Goal: Use online tool/utility: Use online tool/utility

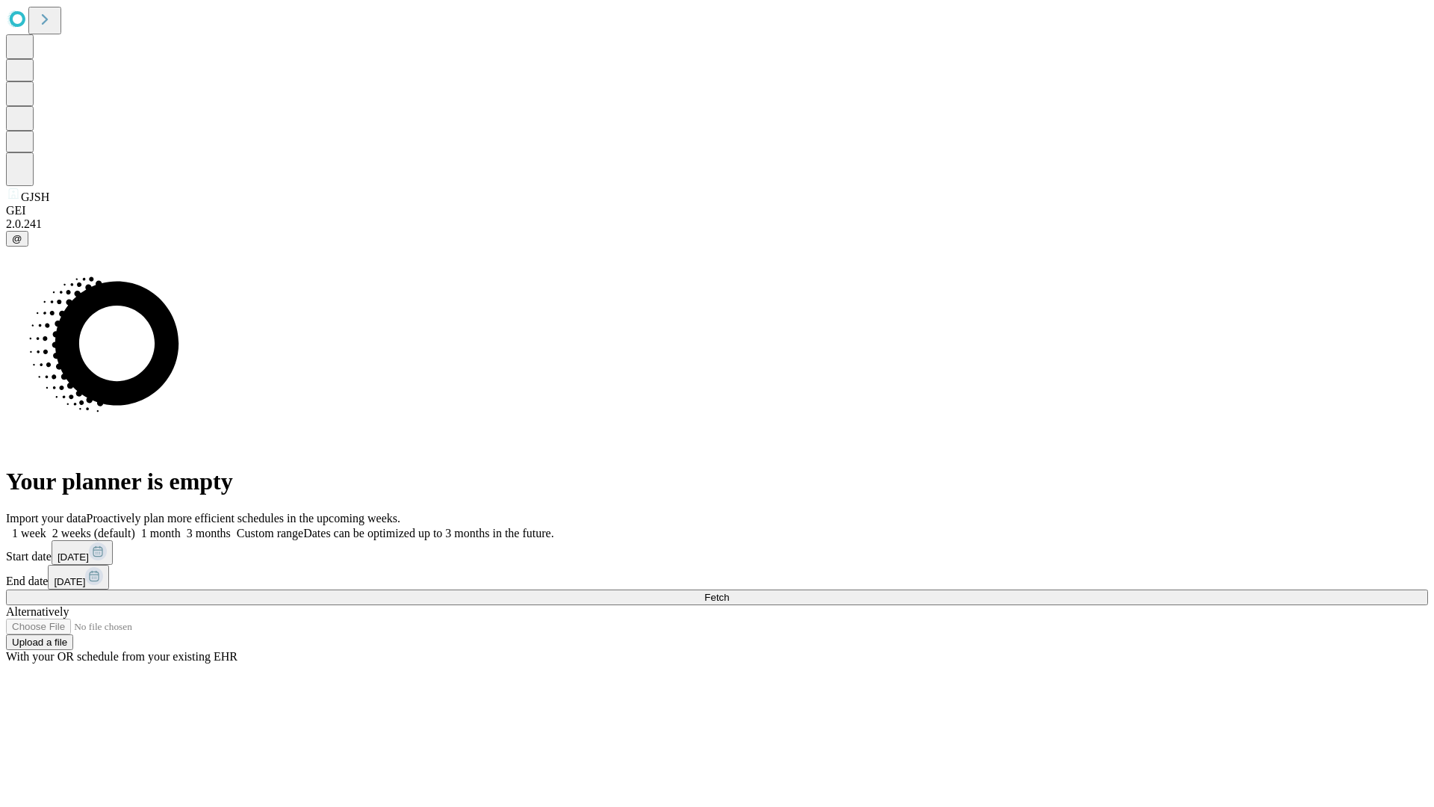
click at [729, 591] on span "Fetch" at bounding box center [716, 596] width 25 height 11
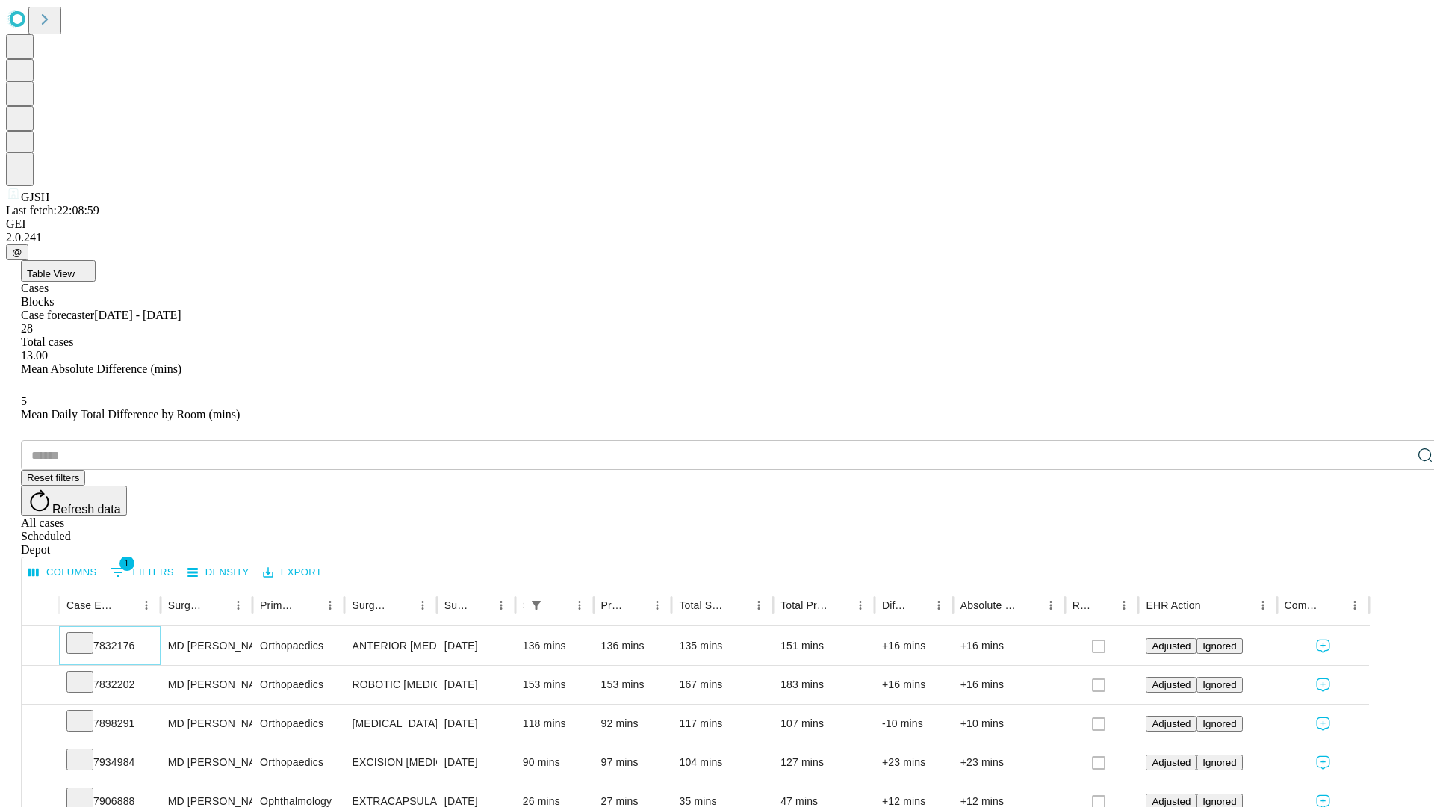
click at [87, 634] on icon at bounding box center [79, 641] width 15 height 15
